Goal: Transaction & Acquisition: Book appointment/travel/reservation

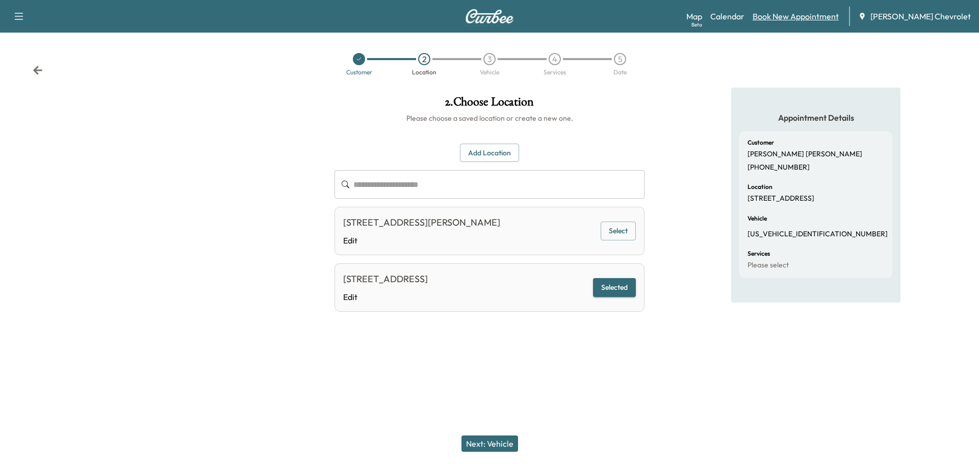
click at [798, 17] on link "Book New Appointment" at bounding box center [795, 16] width 86 height 12
click at [798, 18] on link "Book New Appointment" at bounding box center [795, 16] width 86 height 12
click at [19, 15] on icon "button" at bounding box center [19, 16] width 12 height 12
click at [19, 16] on icon "button" at bounding box center [19, 16] width 12 height 12
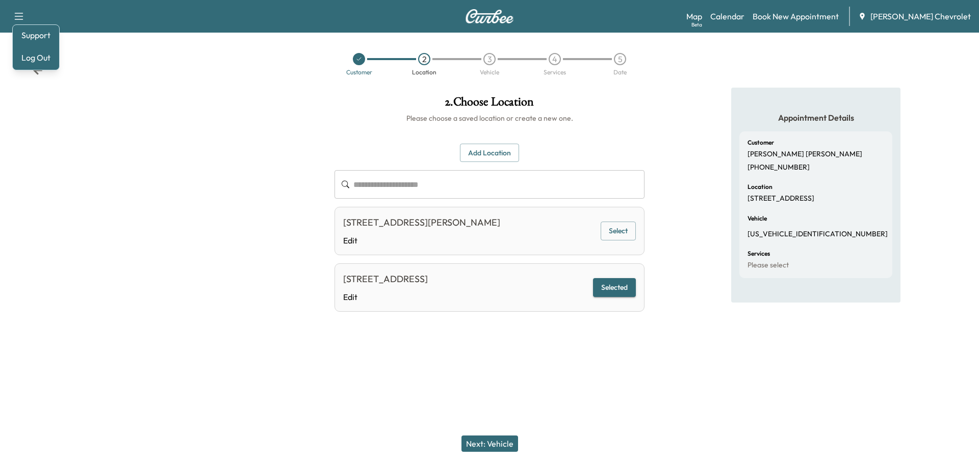
click at [19, 16] on icon "button" at bounding box center [19, 16] width 12 height 12
click at [113, 28] on div "Support Log Out Map Beta Calendar Book New Appointment Cox Chevrolet" at bounding box center [489, 16] width 979 height 33
click at [486, 23] on div "Support Log Out Map Beta Calendar Book New Appointment Cox Chevrolet" at bounding box center [489, 16] width 979 height 33
click at [486, 21] on img at bounding box center [489, 16] width 49 height 14
click at [493, 17] on img at bounding box center [489, 16] width 49 height 14
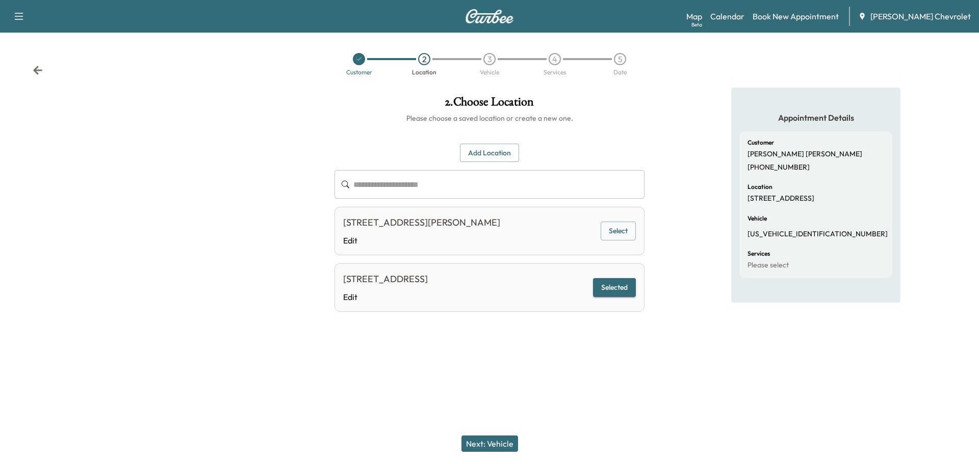
click at [493, 17] on img at bounding box center [489, 16] width 49 height 14
click at [483, 19] on img at bounding box center [489, 16] width 49 height 14
click at [483, 20] on img at bounding box center [489, 16] width 49 height 14
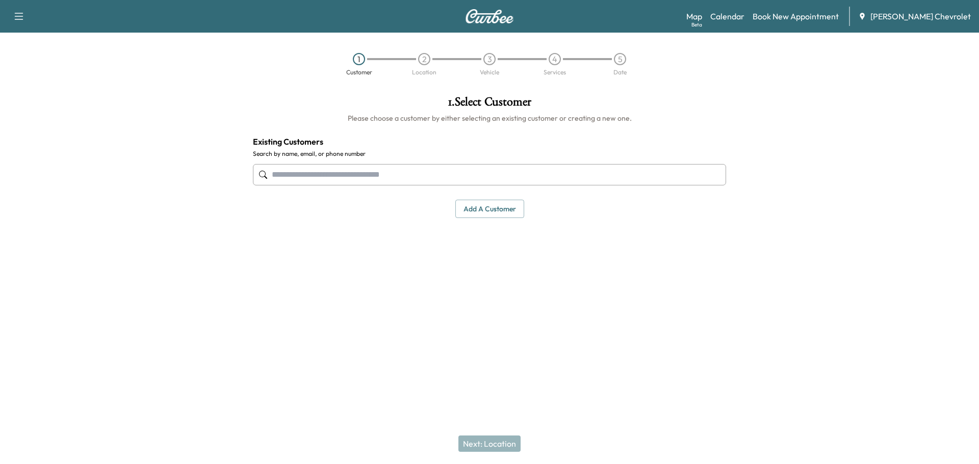
click at [364, 172] on input "text" at bounding box center [489, 174] width 473 height 21
click at [294, 175] on input "text" at bounding box center [489, 174] width 473 height 21
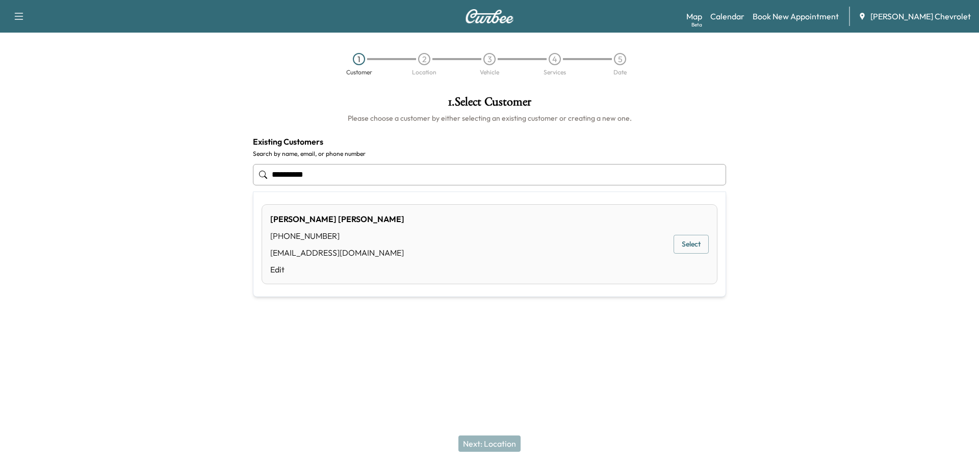
click at [384, 238] on div "[PERSON_NAME] [PHONE_NUMBER] [EMAIL_ADDRESS][DOMAIN_NAME] Edit Select" at bounding box center [489, 244] width 456 height 80
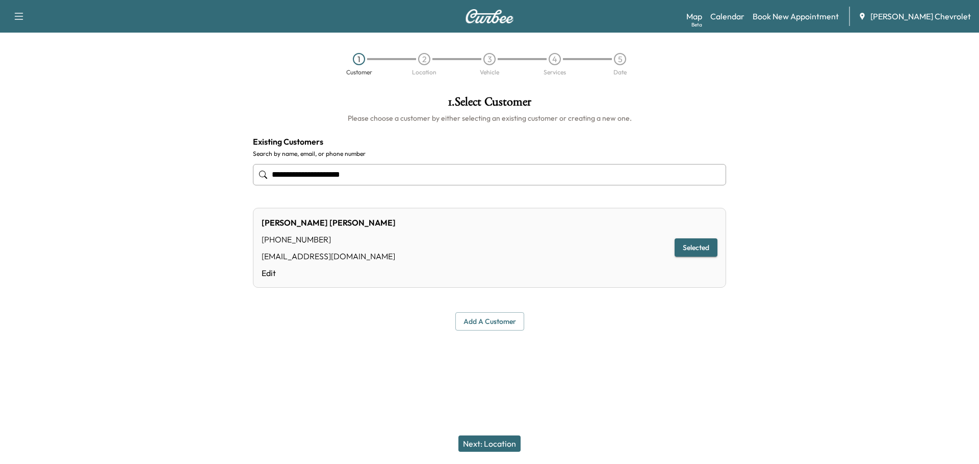
type input "**********"
click at [695, 249] on button "Selected" at bounding box center [695, 248] width 43 height 19
click at [498, 446] on button "Next: Location" at bounding box center [489, 444] width 62 height 16
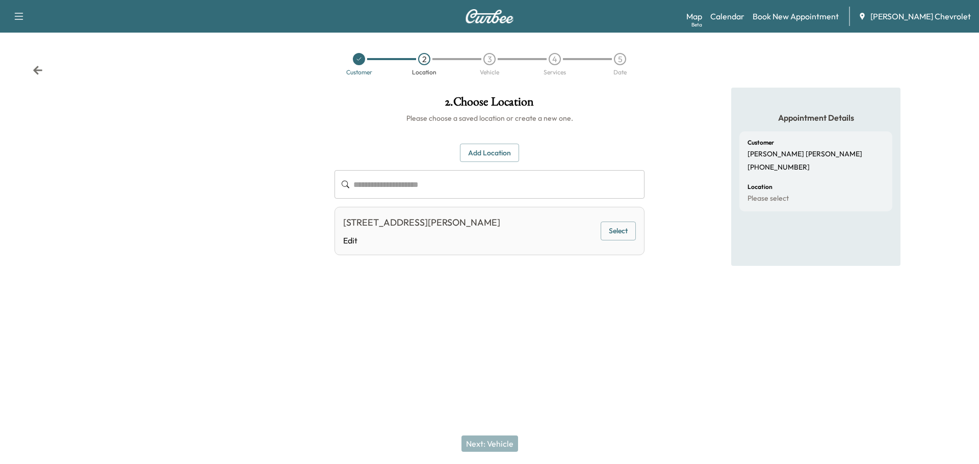
click at [467, 248] on div "2616 102ND AVE E, PARRISH,FL 34219, USA Edit Select" at bounding box center [489, 231] width 310 height 48
click at [611, 230] on button "Select" at bounding box center [617, 231] width 35 height 19
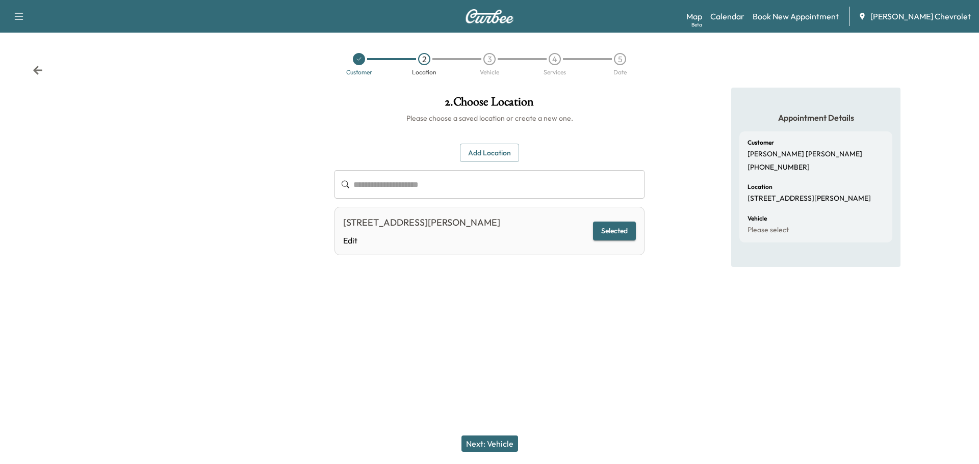
click at [497, 440] on button "Next: Vehicle" at bounding box center [489, 444] width 57 height 16
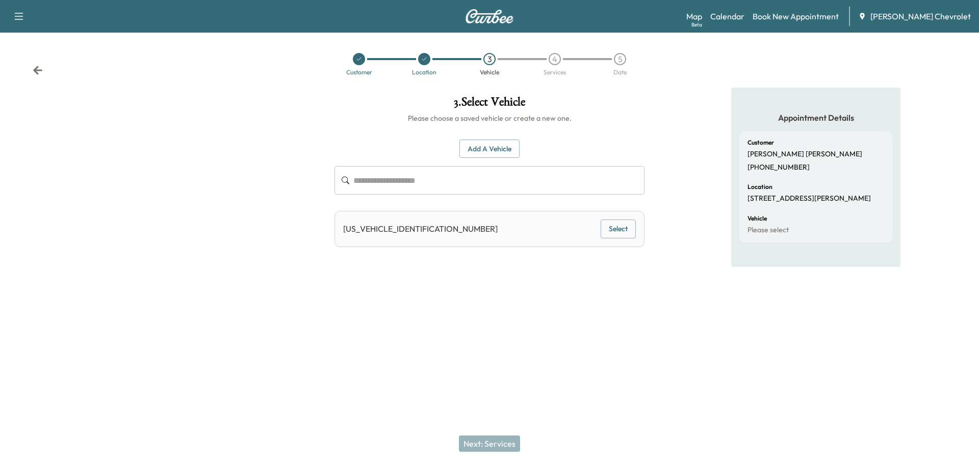
click at [457, 232] on div "1GC1KPEY4SF161750 Select" at bounding box center [489, 229] width 310 height 36
drag, startPoint x: 465, startPoint y: 232, endPoint x: 588, endPoint y: 228, distance: 122.9
click at [467, 232] on div "1GC1KPEY4SF161750 Select" at bounding box center [489, 229] width 310 height 36
click at [605, 230] on button "Select" at bounding box center [617, 229] width 35 height 19
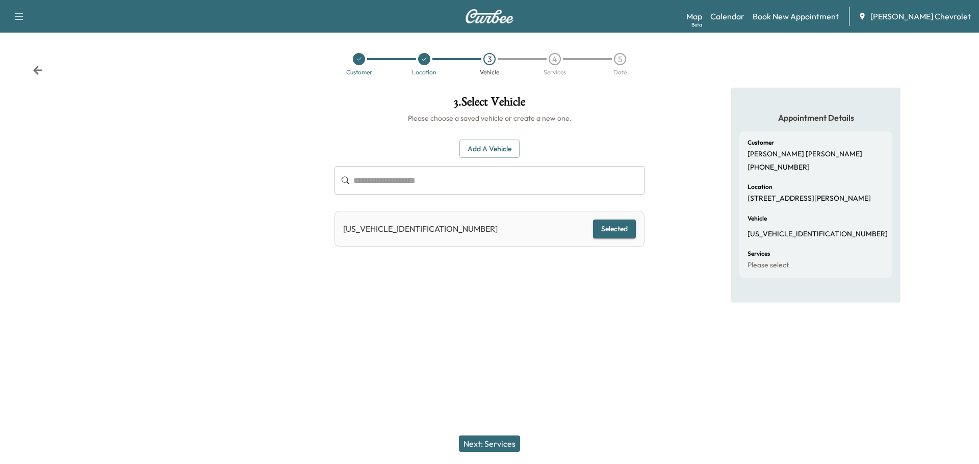
click at [613, 228] on button "Selected" at bounding box center [614, 229] width 43 height 19
click at [482, 447] on button "Next: Services" at bounding box center [489, 444] width 61 height 16
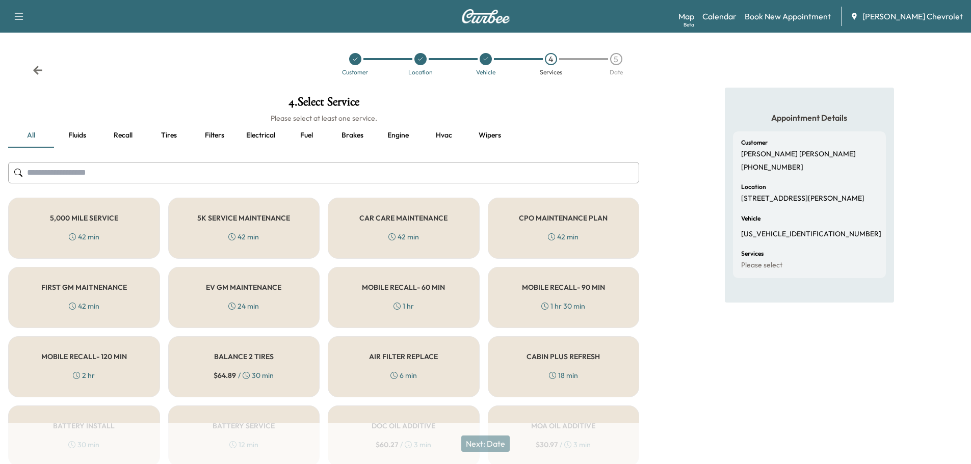
click at [319, 170] on input "text" at bounding box center [323, 172] width 631 height 21
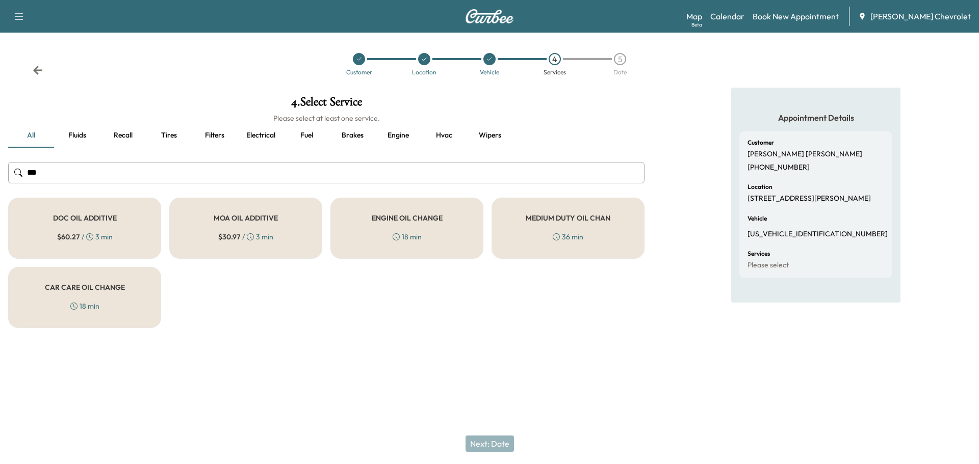
type input "***"
click at [404, 216] on h5 "ENGINE OIL CHANGE" at bounding box center [407, 218] width 71 height 7
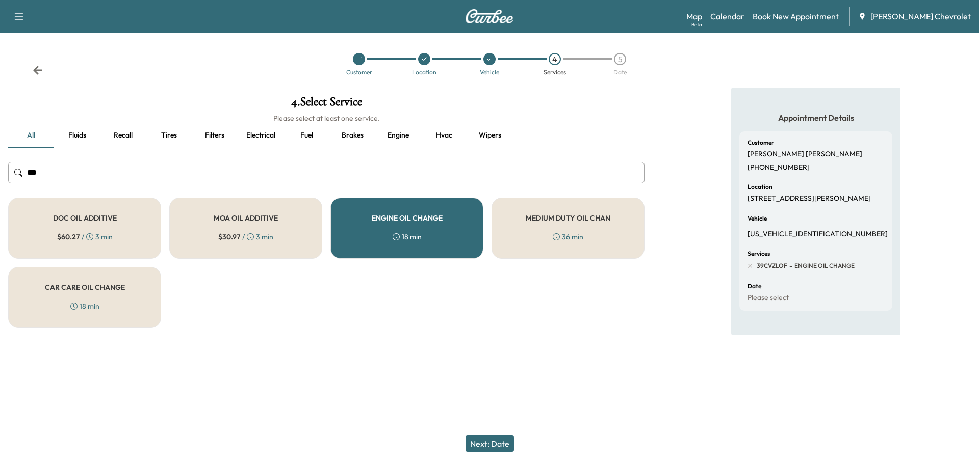
click at [481, 447] on button "Next: Date" at bounding box center [489, 444] width 48 height 16
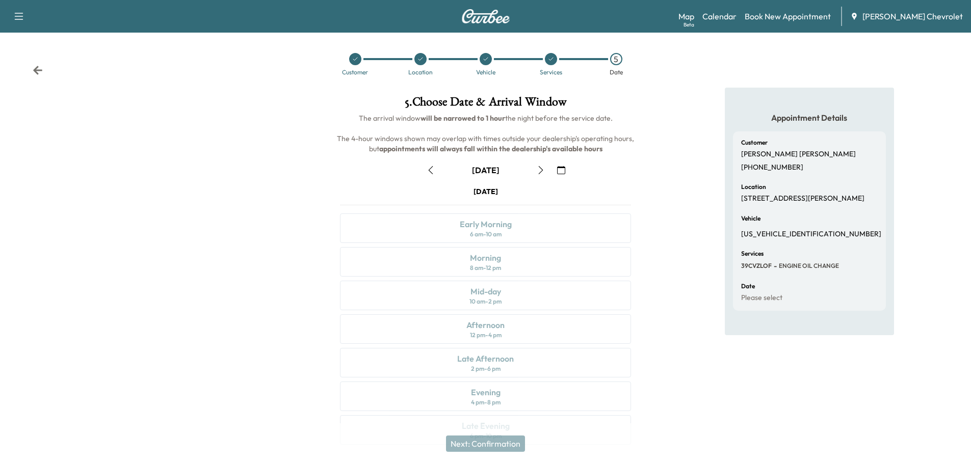
click at [535, 170] on button "button" at bounding box center [540, 170] width 17 height 16
click at [541, 169] on icon "button" at bounding box center [540, 170] width 5 height 8
click at [545, 169] on button "button" at bounding box center [540, 170] width 17 height 16
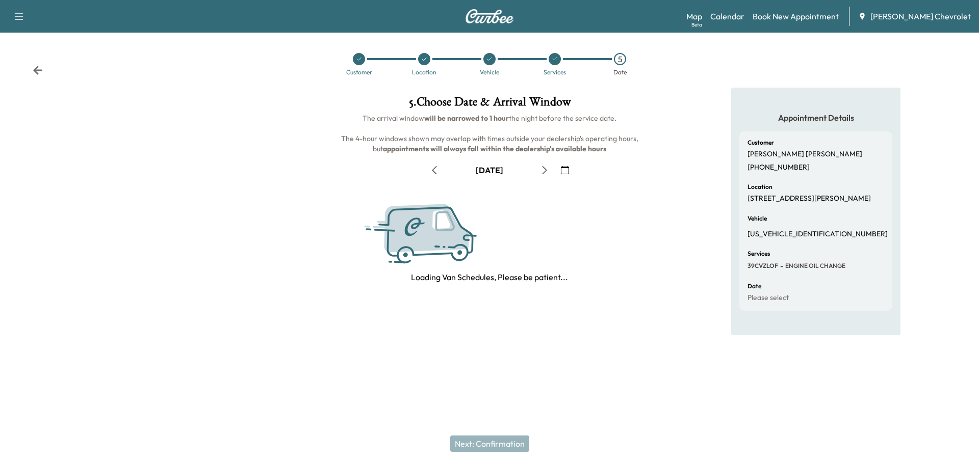
click at [545, 169] on button "button" at bounding box center [544, 170] width 17 height 16
click at [545, 169] on icon "button" at bounding box center [544, 170] width 5 height 8
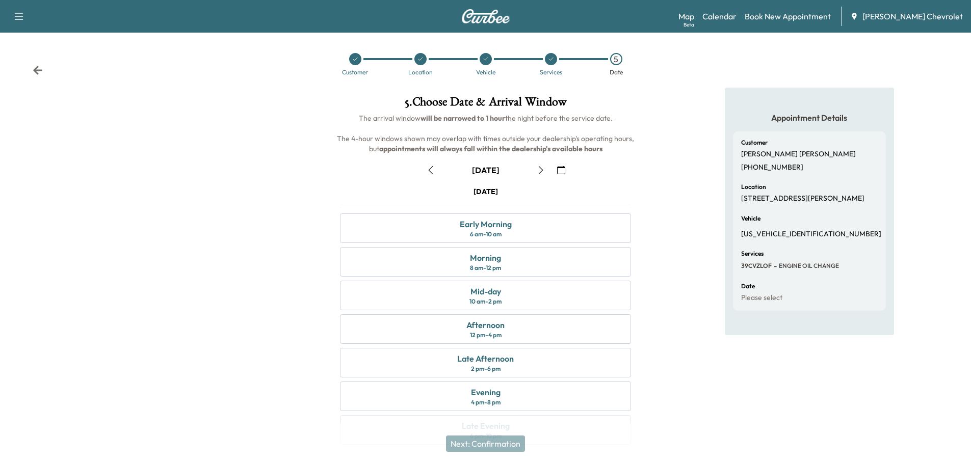
click at [546, 169] on button "button" at bounding box center [540, 170] width 17 height 16
click at [505, 258] on div "Morning 8 am - 12 pm" at bounding box center [485, 262] width 291 height 30
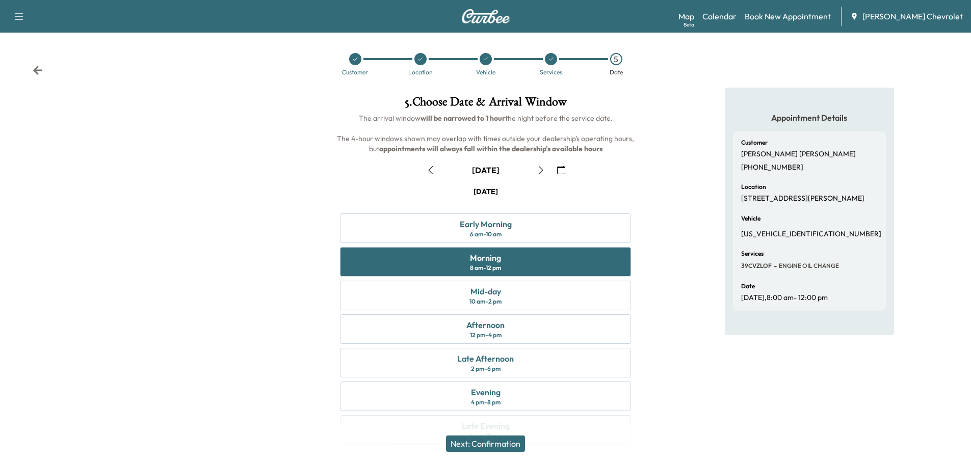
click at [507, 444] on button "Next: Confirmation" at bounding box center [485, 444] width 79 height 16
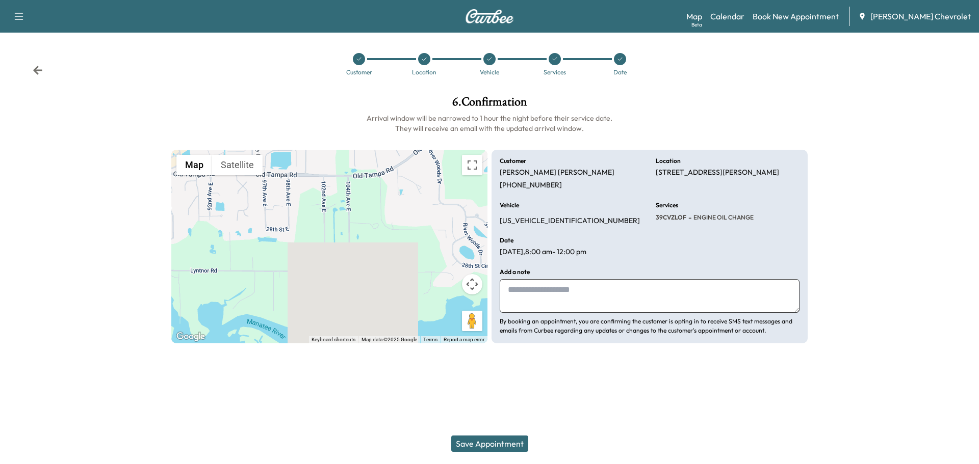
click at [565, 300] on textarea at bounding box center [649, 296] width 300 height 34
type textarea "**********"
click at [497, 441] on button "Save Appointment" at bounding box center [489, 444] width 77 height 16
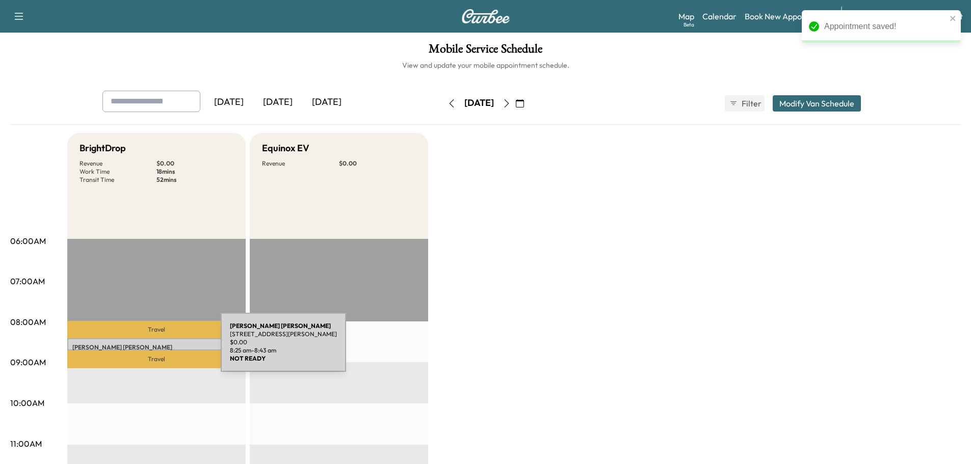
click at [144, 349] on p "[PERSON_NAME]" at bounding box center [156, 348] width 168 height 8
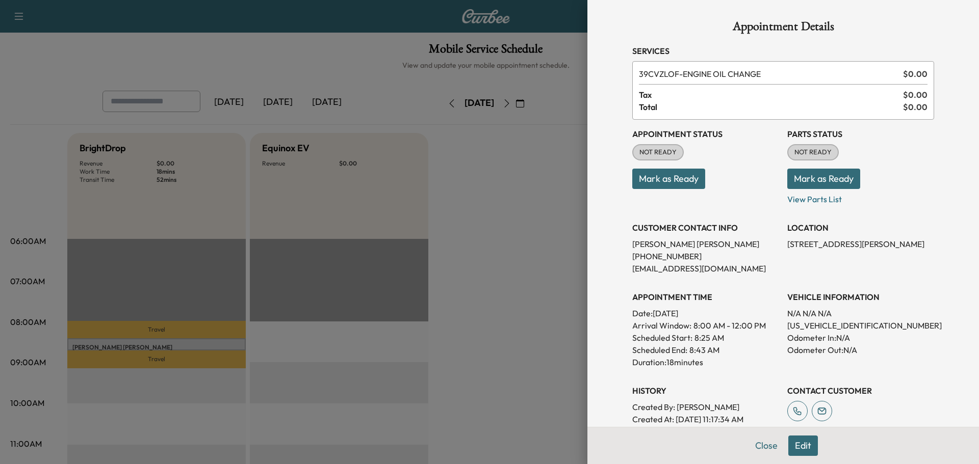
scroll to position [119, 0]
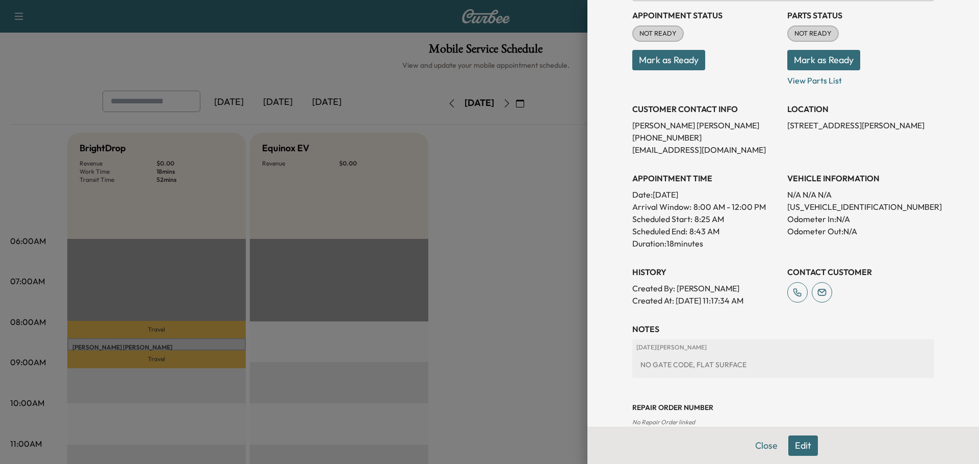
click at [800, 454] on button "Edit" at bounding box center [803, 446] width 30 height 20
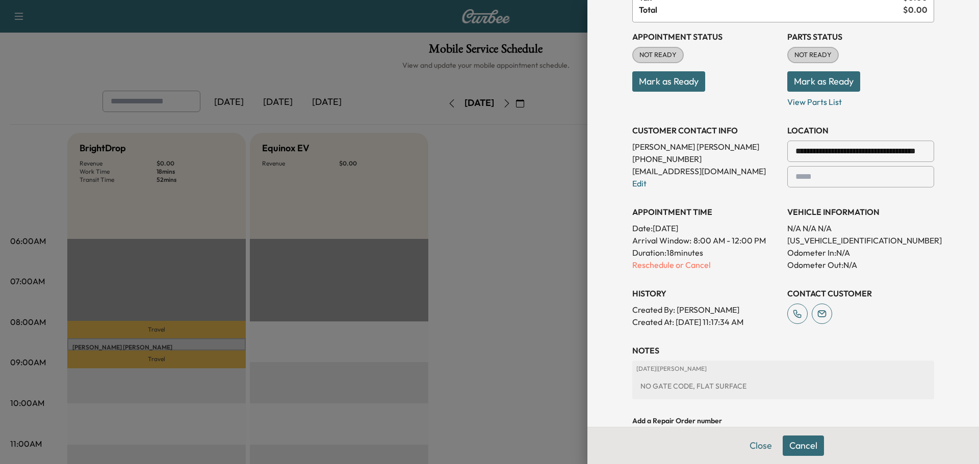
drag, startPoint x: 504, startPoint y: 278, endPoint x: 499, endPoint y: 314, distance: 36.5
click at [503, 274] on div at bounding box center [489, 232] width 979 height 464
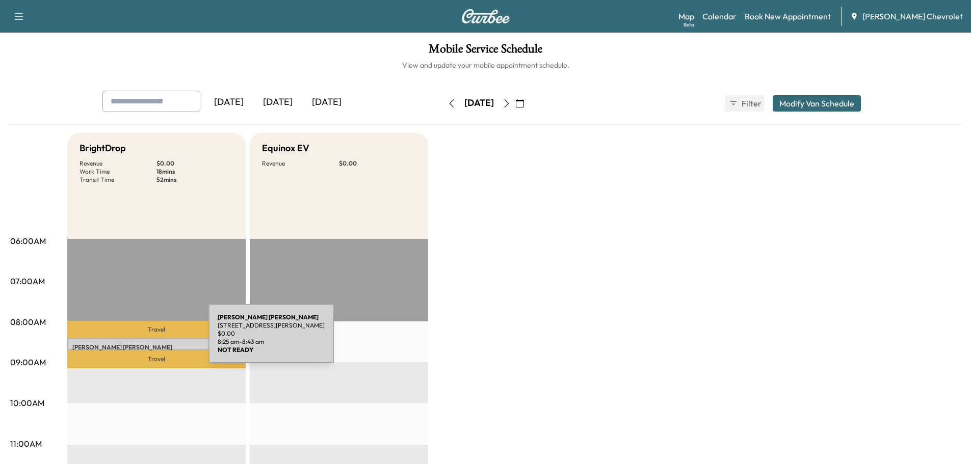
click at [132, 340] on div "[PERSON_NAME] [STREET_ADDRESS][PERSON_NAME] $ 0.00 8:25 am - 8:43 am" at bounding box center [156, 344] width 178 height 12
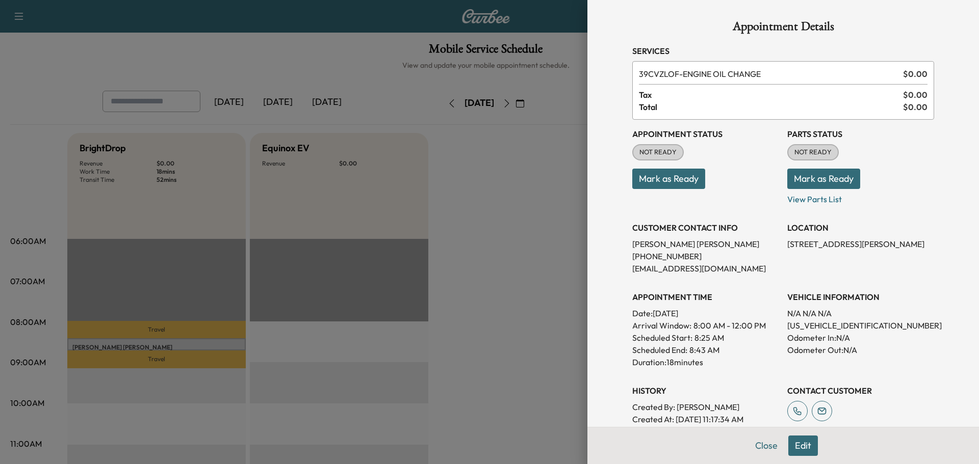
click at [524, 274] on div at bounding box center [489, 232] width 979 height 464
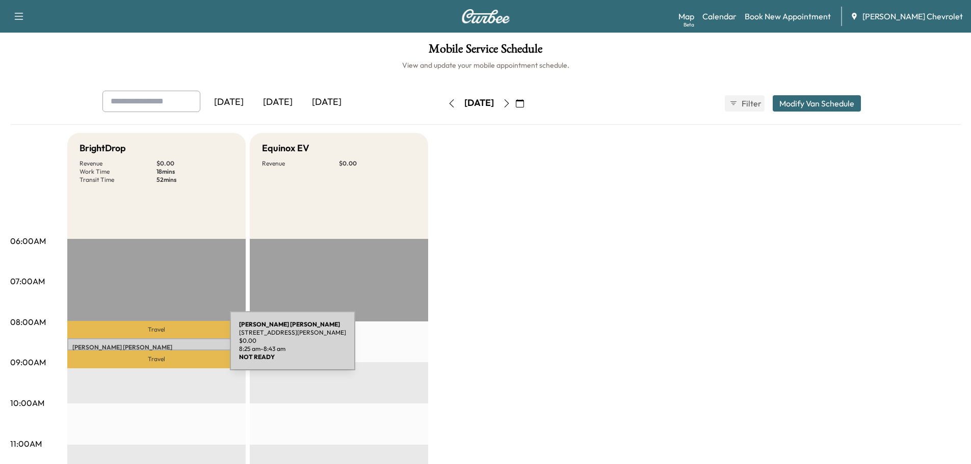
click at [153, 347] on p "[PERSON_NAME]" at bounding box center [156, 348] width 168 height 8
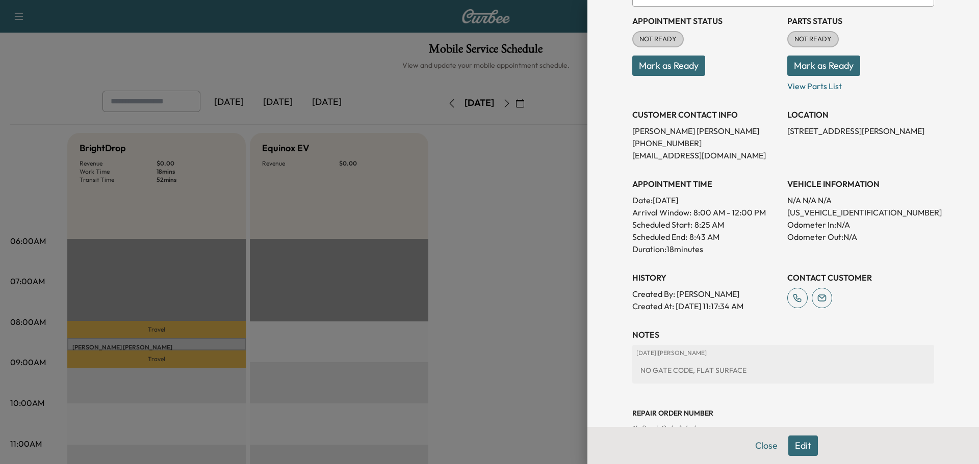
scroll to position [139, 0]
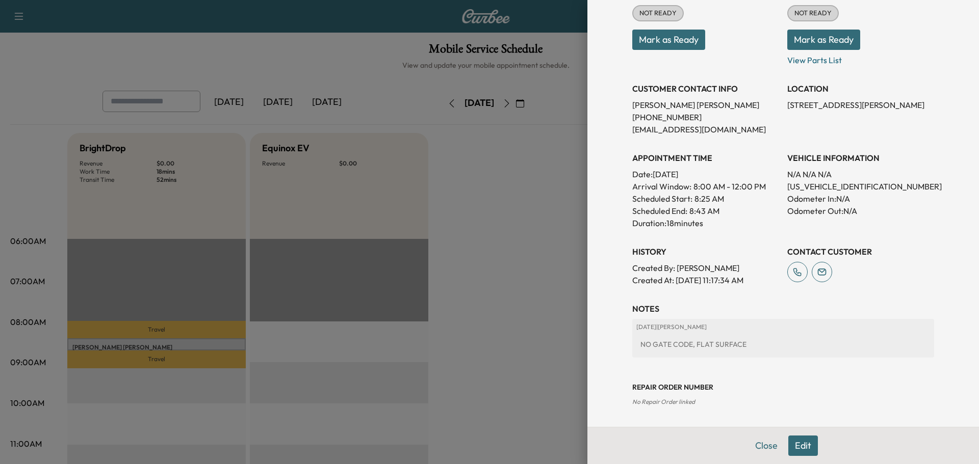
click at [809, 180] on p "[US_VEHICLE_IDENTIFICATION_NUMBER]" at bounding box center [860, 186] width 147 height 12
click at [809, 181] on p "[US_VEHICLE_IDENTIFICATION_NUMBER]" at bounding box center [860, 186] width 147 height 12
copy p "[US_VEHICLE_IDENTIFICATION_NUMBER]"
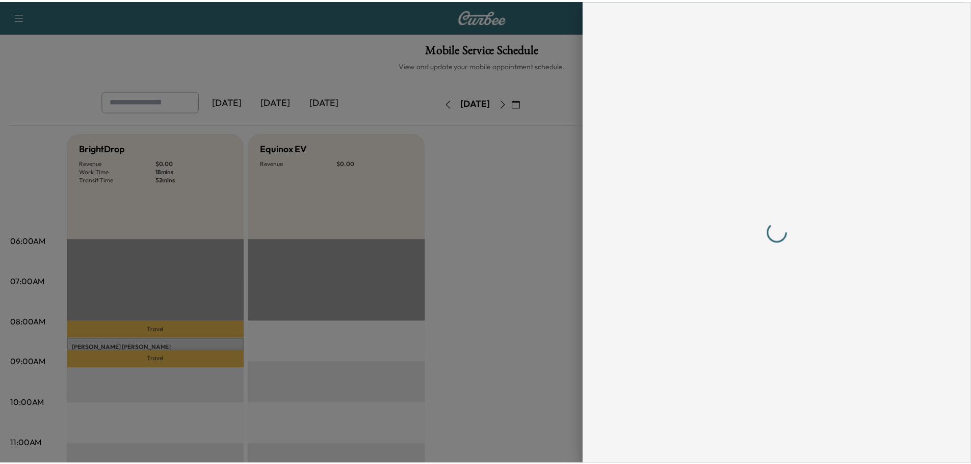
scroll to position [0, 0]
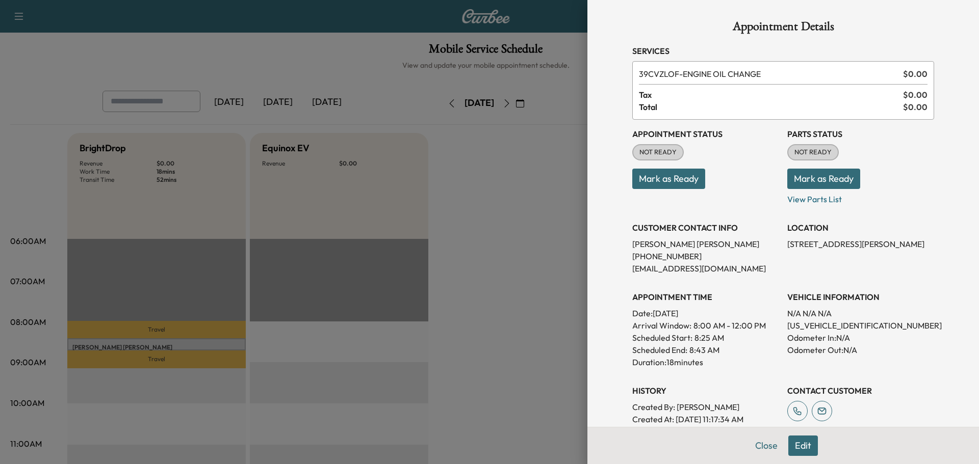
click at [450, 279] on div at bounding box center [489, 232] width 979 height 464
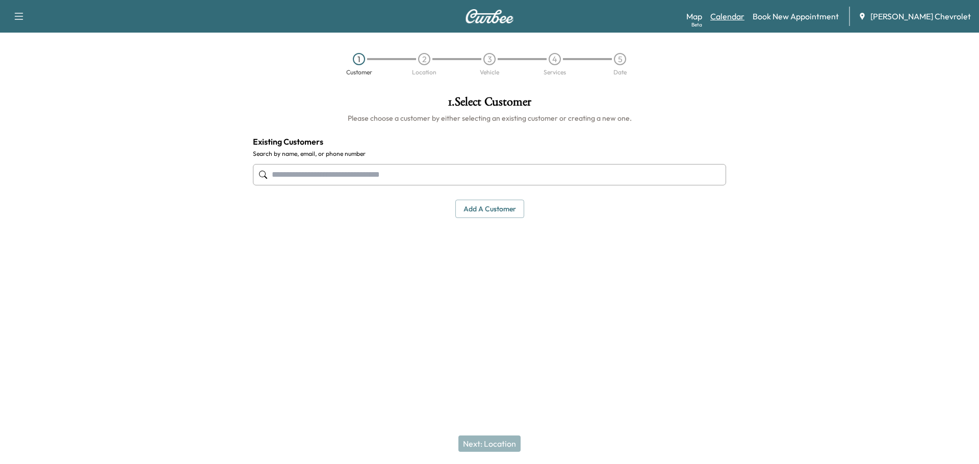
click at [744, 16] on link "Calendar" at bounding box center [727, 16] width 34 height 12
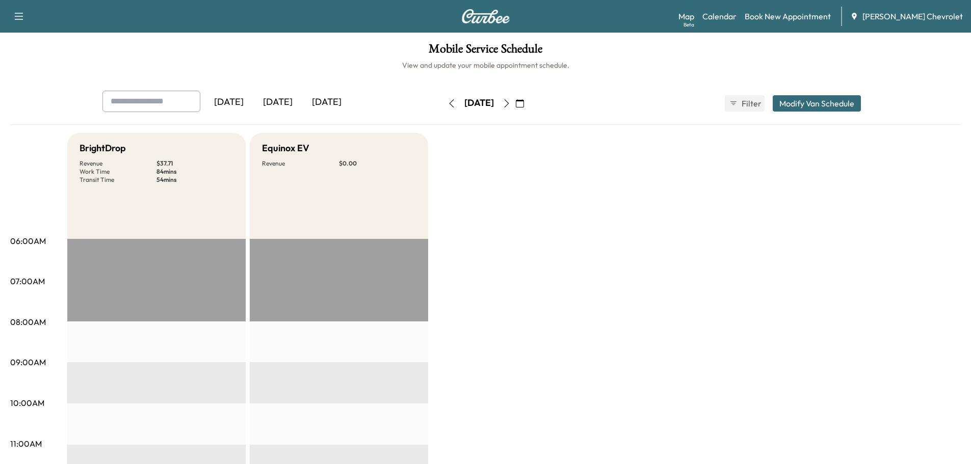
click at [509, 104] on icon "button" at bounding box center [506, 103] width 5 height 8
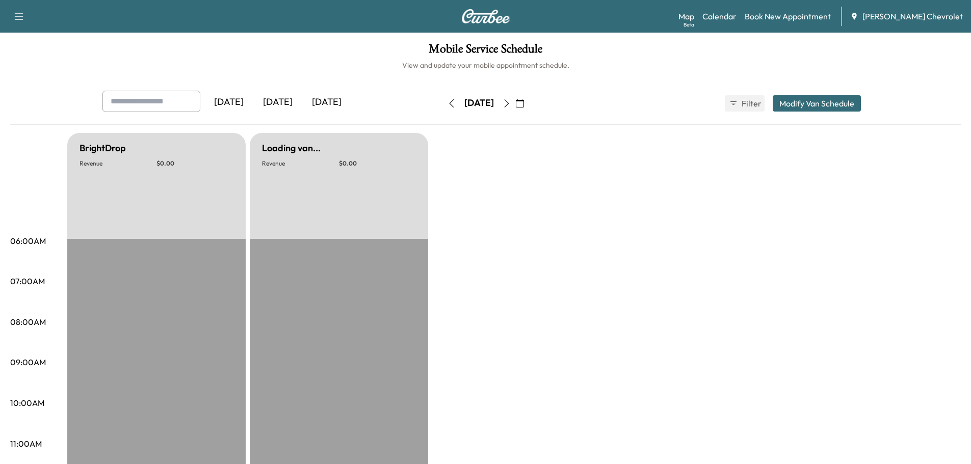
click at [515, 104] on button "button" at bounding box center [506, 103] width 17 height 16
click at [511, 104] on icon "button" at bounding box center [507, 103] width 8 height 8
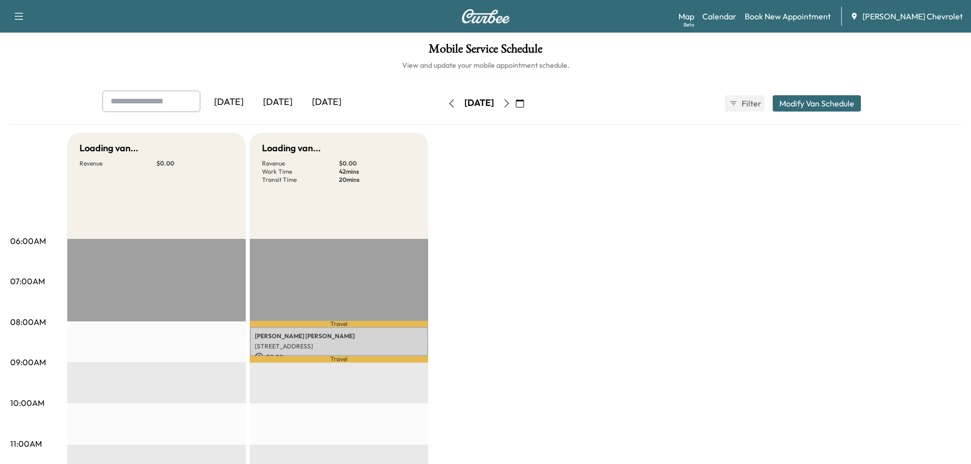
click at [511, 104] on icon "button" at bounding box center [507, 103] width 8 height 8
click at [519, 104] on button "button" at bounding box center [510, 103] width 17 height 16
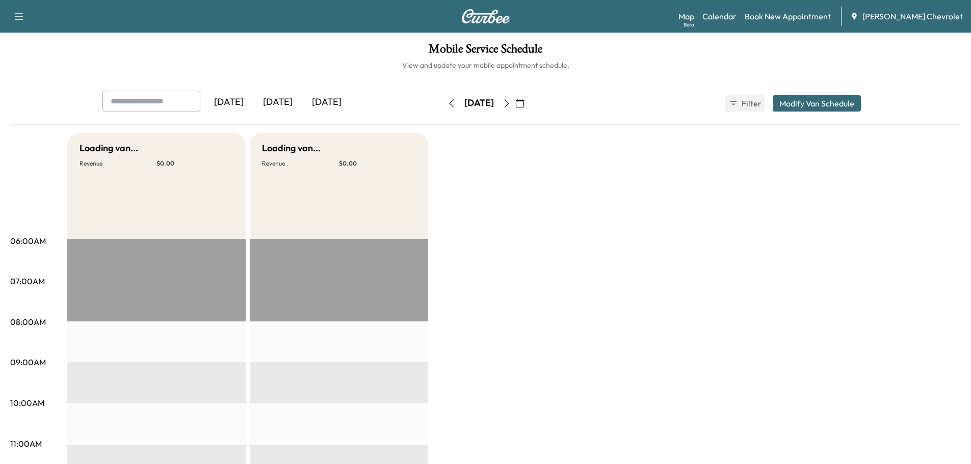
click at [515, 103] on button "button" at bounding box center [506, 103] width 17 height 16
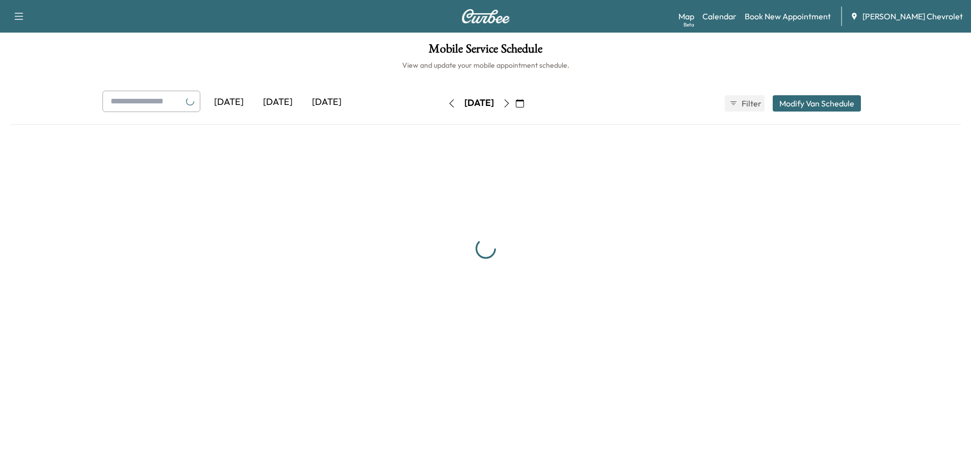
click at [511, 104] on icon "button" at bounding box center [507, 103] width 8 height 8
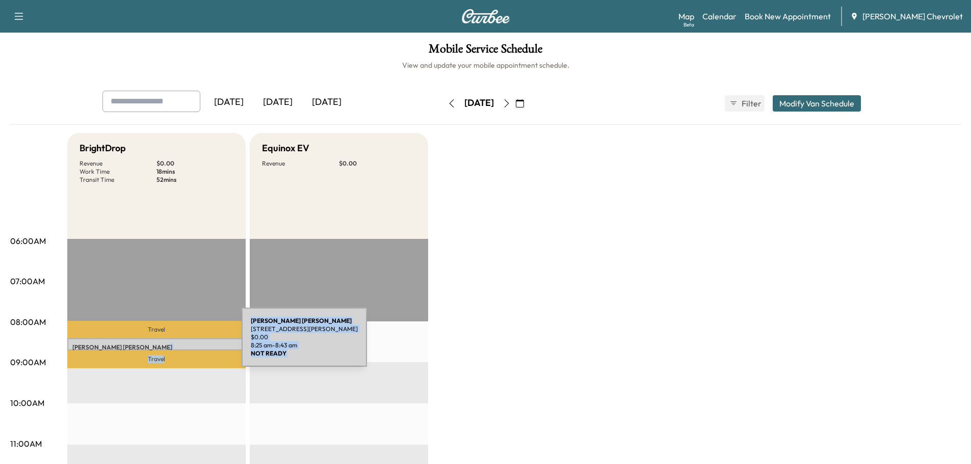
click at [168, 339] on div "[PERSON_NAME] [STREET_ADDRESS][PERSON_NAME] $ 0.00 8:25 am - 8:43 am" at bounding box center [156, 344] width 178 height 12
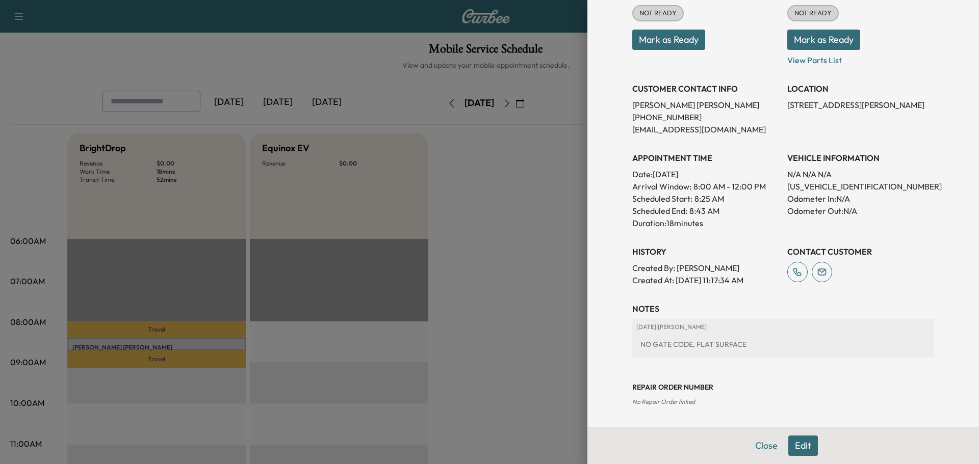
scroll to position [20, 0]
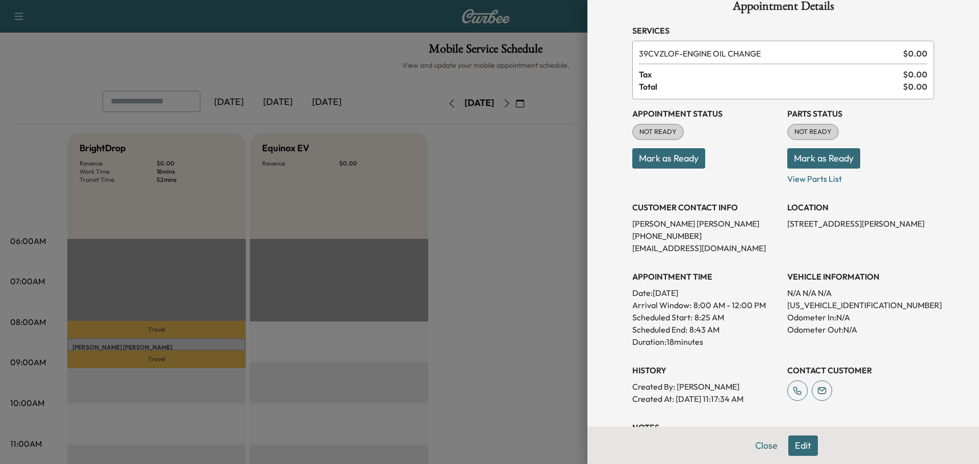
click at [807, 304] on p "[US_VEHICLE_IDENTIFICATION_NUMBER]" at bounding box center [860, 305] width 147 height 12
copy p "[US_VEHICLE_IDENTIFICATION_NUMBER]"
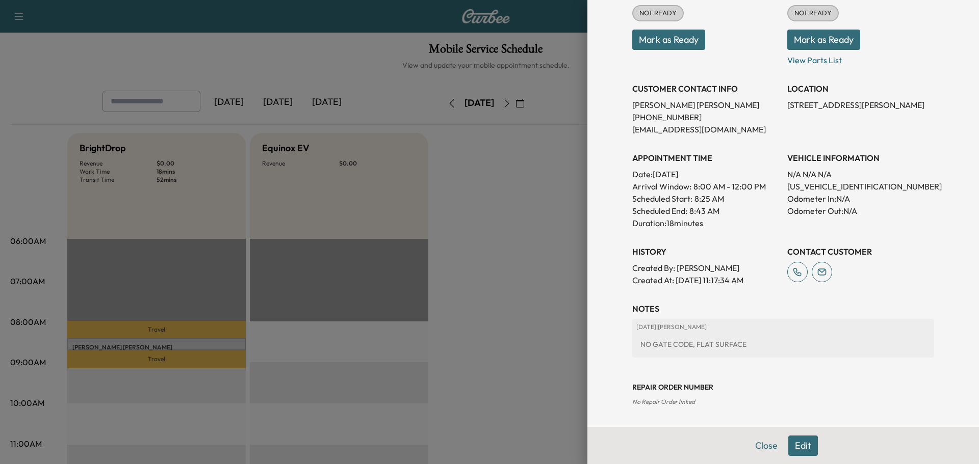
scroll to position [0, 0]
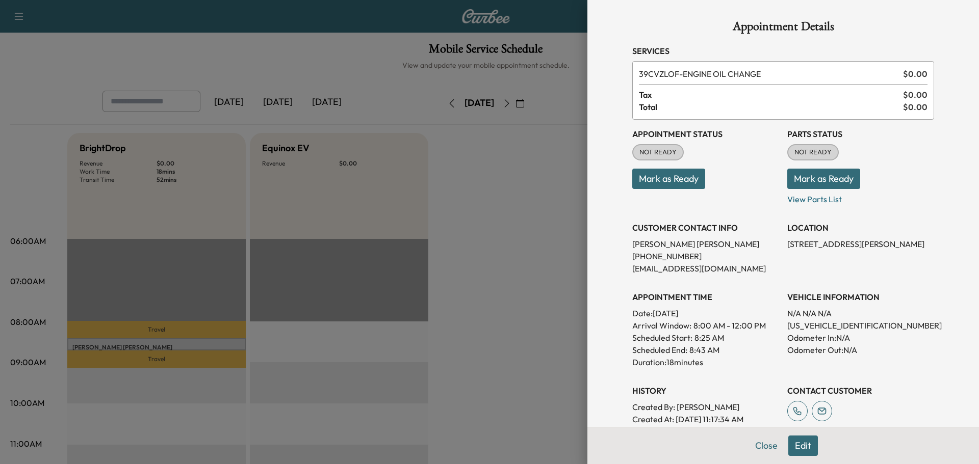
click at [504, 259] on div at bounding box center [489, 232] width 979 height 464
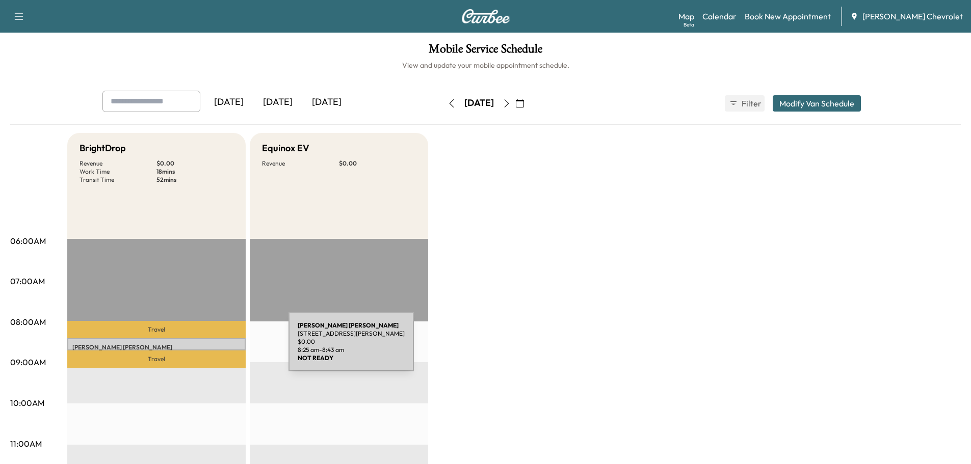
click at [212, 348] on p "[PERSON_NAME]" at bounding box center [156, 348] width 168 height 8
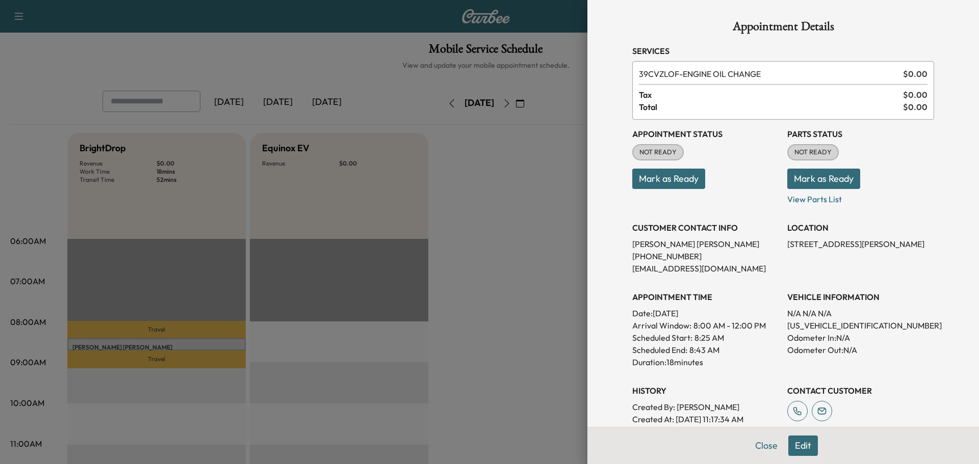
click at [497, 248] on div at bounding box center [489, 232] width 979 height 464
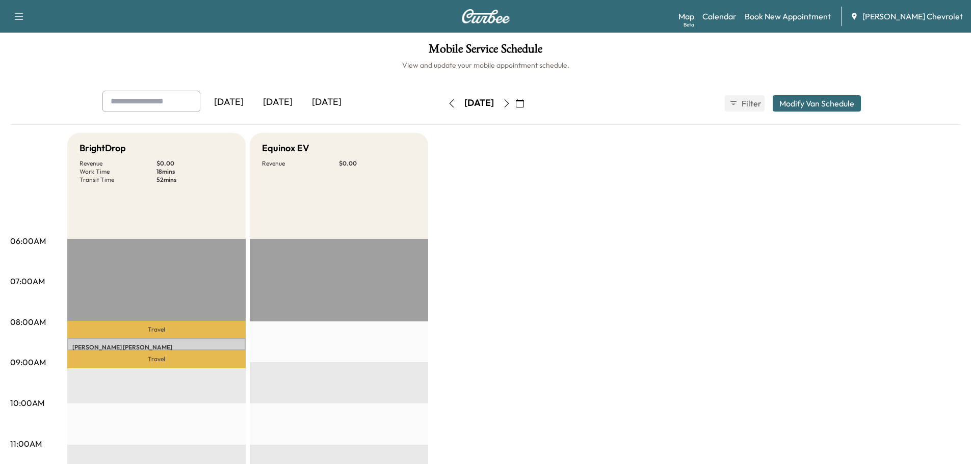
drag, startPoint x: 524, startPoint y: 206, endPoint x: 492, endPoint y: 285, distance: 85.3
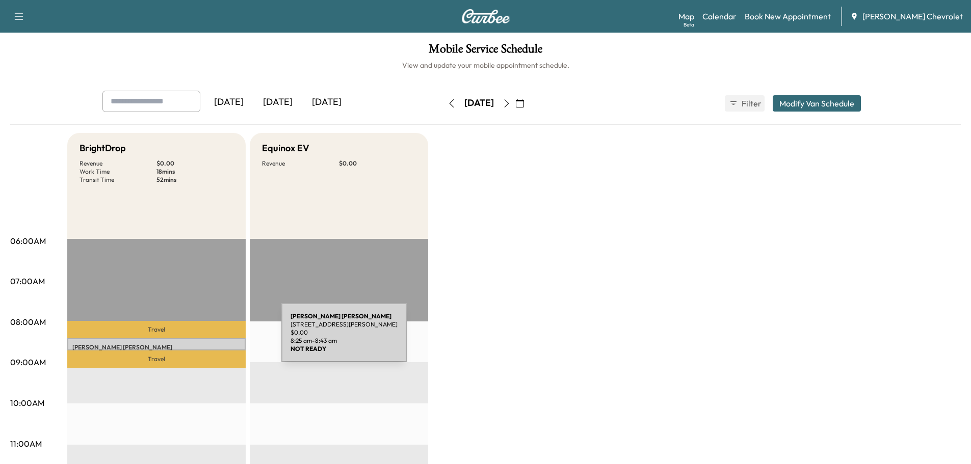
click at [203, 341] on div "[PERSON_NAME] [STREET_ADDRESS][PERSON_NAME] $ 0.00 8:25 am - 8:43 am" at bounding box center [156, 344] width 178 height 12
